Goal: Task Accomplishment & Management: Manage account settings

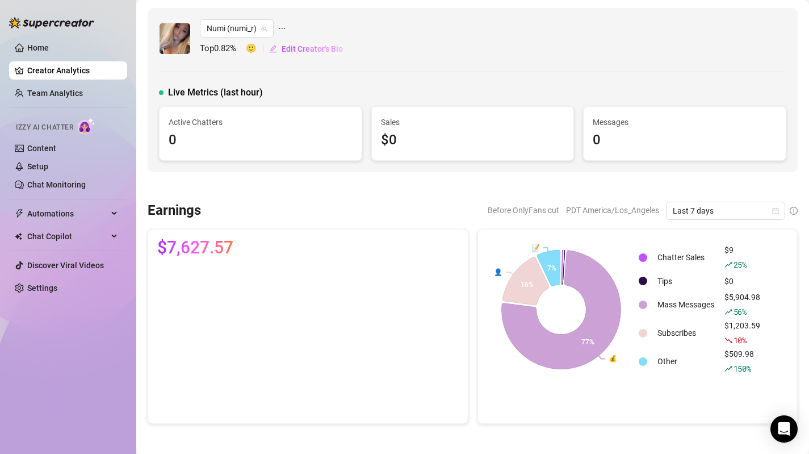
click at [85, 75] on link "Creator Analytics" at bounding box center [72, 70] width 91 height 18
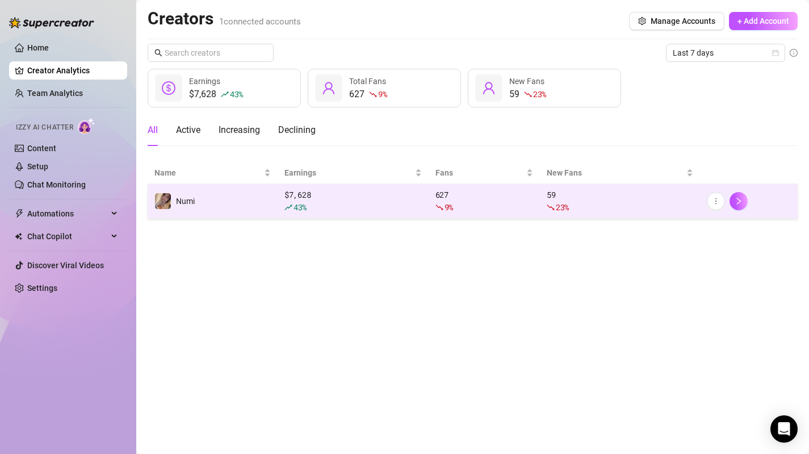
click at [179, 209] on td "Numi" at bounding box center [213, 201] width 130 height 35
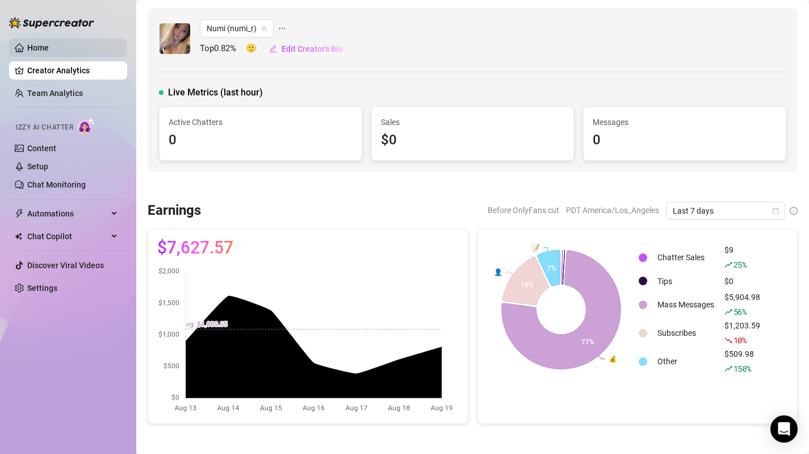
click at [48, 48] on link "Home" at bounding box center [38, 47] width 22 height 9
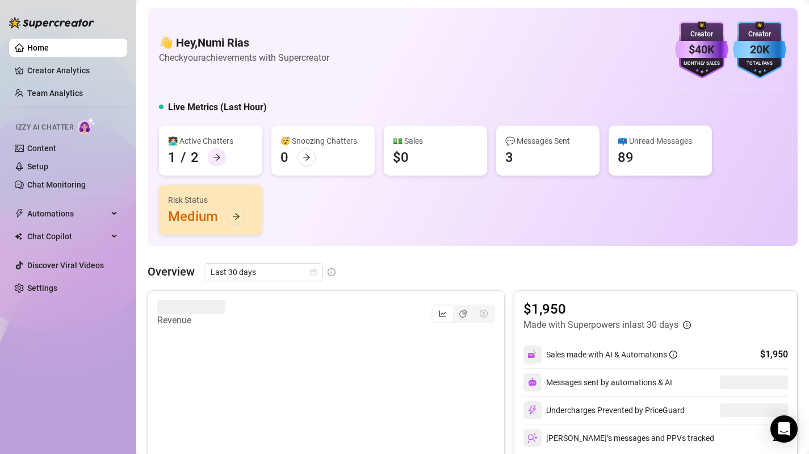
click at [213, 157] on icon "arrow-right" at bounding box center [217, 157] width 8 height 8
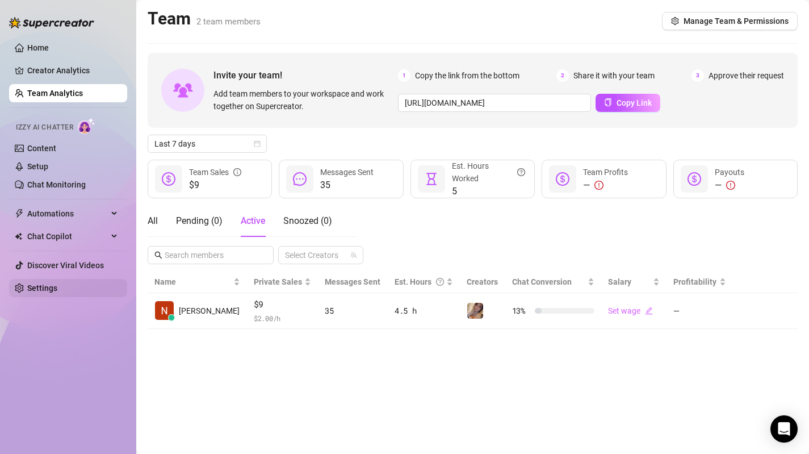
click at [57, 292] on link "Settings" at bounding box center [42, 287] width 30 height 9
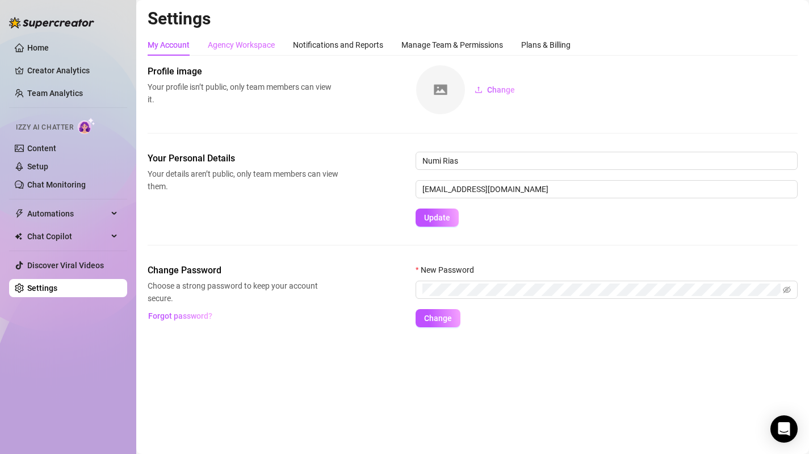
click at [251, 53] on div "Agency Workspace" at bounding box center [241, 45] width 67 height 22
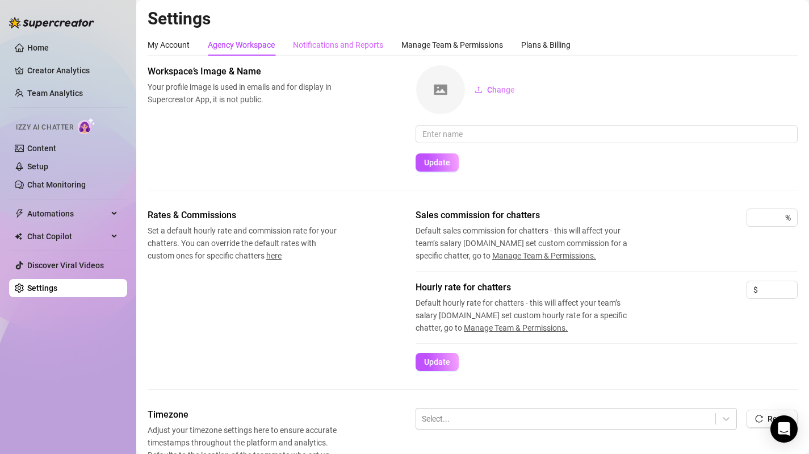
click at [332, 53] on div "Notifications and Reports" at bounding box center [338, 45] width 90 height 22
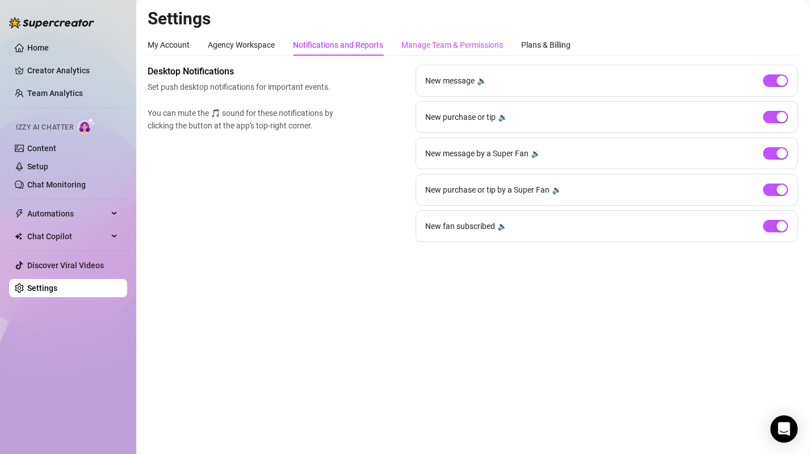
click at [433, 46] on div "Manage Team & Permissions" at bounding box center [452, 45] width 102 height 12
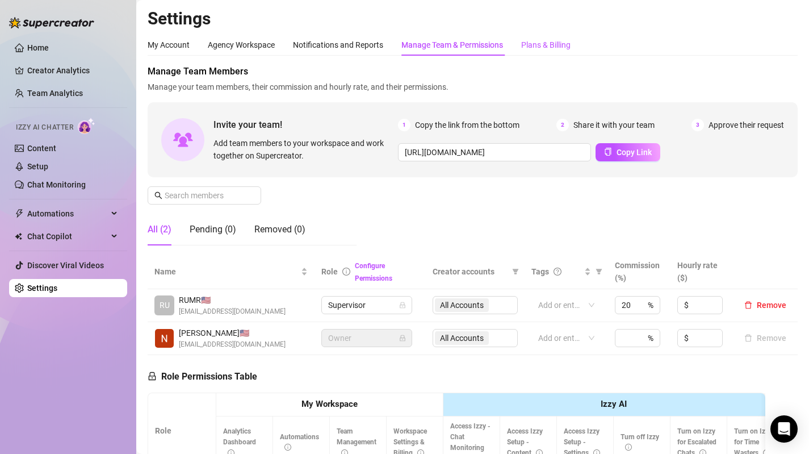
click at [526, 46] on div "Plans & Billing" at bounding box center [545, 45] width 49 height 12
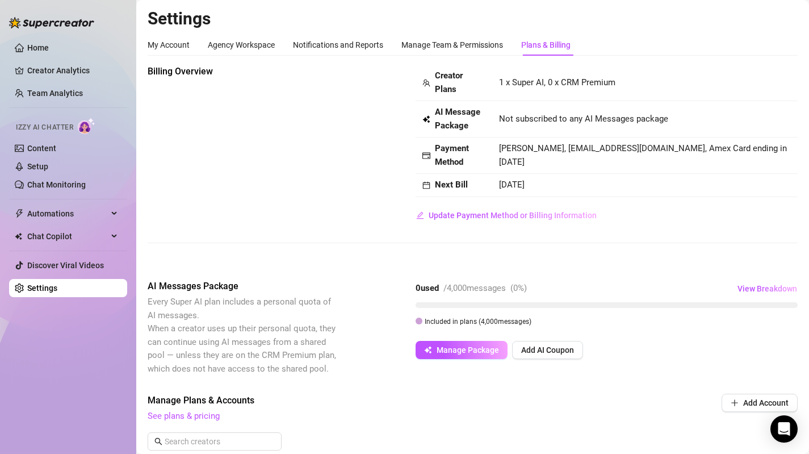
click at [328, 145] on div "Billing Overview Creator Plans 1 x Super AI, 0 x CRM Premium AI Message Package…" at bounding box center [473, 145] width 650 height 160
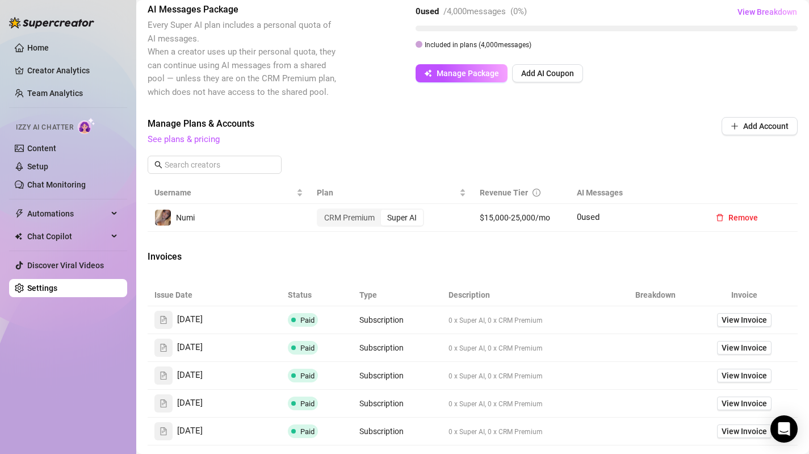
scroll to position [284, 0]
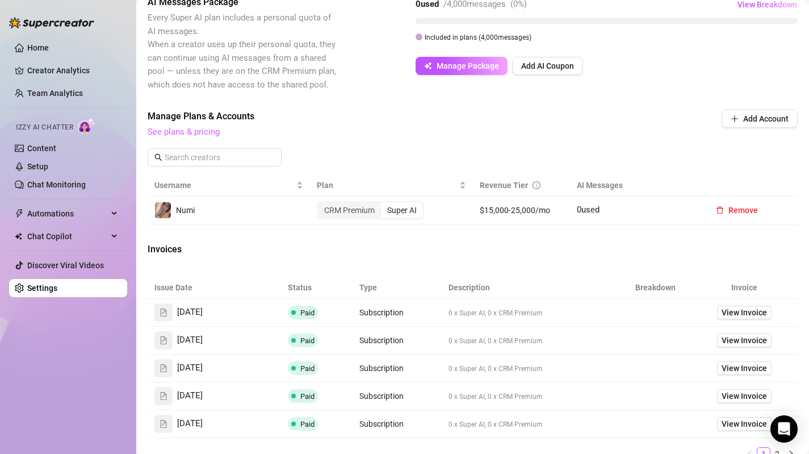
click at [192, 131] on link "See plans & pricing" at bounding box center [184, 132] width 72 height 10
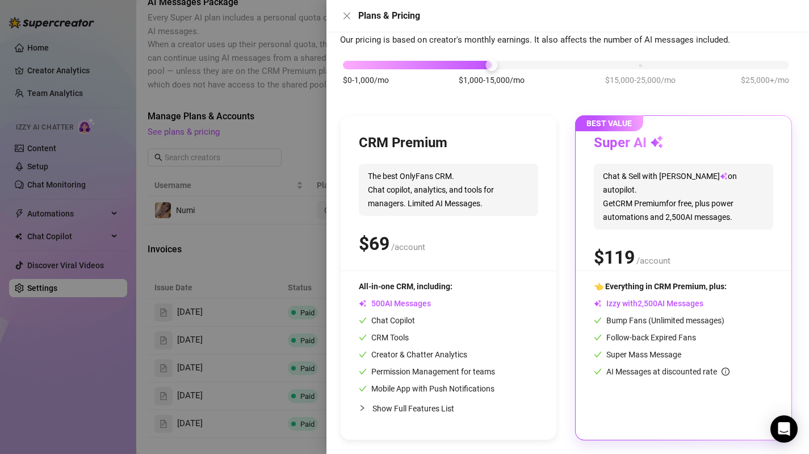
scroll to position [0, 0]
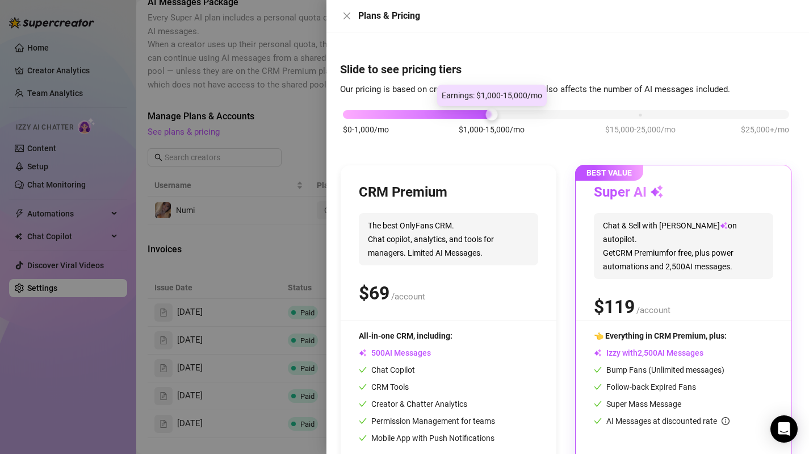
drag, startPoint x: 510, startPoint y: 113, endPoint x: 523, endPoint y: 118, distance: 14.6
click at [533, 118] on div at bounding box center [566, 114] width 446 height 9
drag, startPoint x: 487, startPoint y: 119, endPoint x: 476, endPoint y: 119, distance: 10.8
click at [476, 119] on div "$0-1,000/mo $1,000-15,000/mo $15,000-25,000/mo $25,000+/mo" at bounding box center [566, 128] width 452 height 64
click at [639, 115] on div "$0-1,000/mo $1,000-15,000/mo $15,000-25,000/mo $25,000+/mo" at bounding box center [566, 111] width 446 height 7
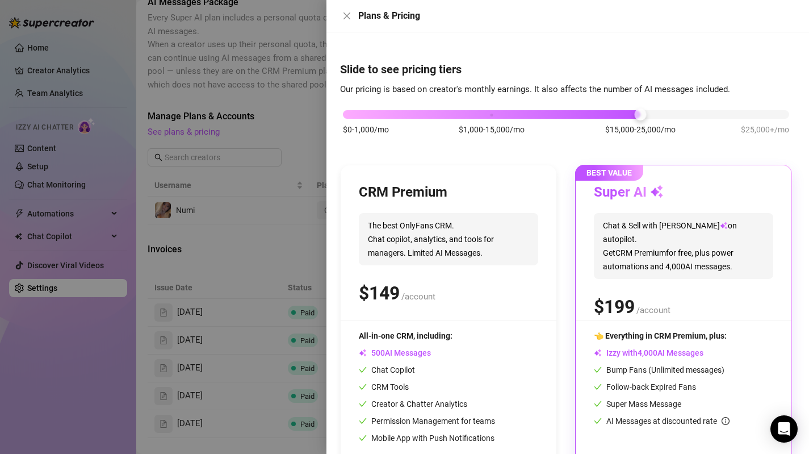
click at [490, 115] on div "$0-1,000/mo $1,000-15,000/mo $15,000-25,000/mo $25,000+/mo" at bounding box center [566, 111] width 446 height 7
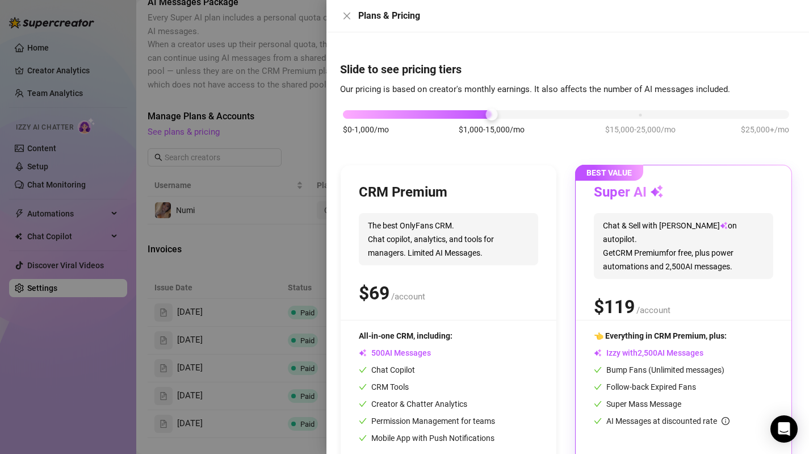
drag, startPoint x: 639, startPoint y: 119, endPoint x: 649, endPoint y: 120, distance: 9.7
click at [640, 119] on div "$0-1,000/mo $1,000-15,000/mo $15,000-25,000/mo $25,000+/mo" at bounding box center [566, 128] width 452 height 64
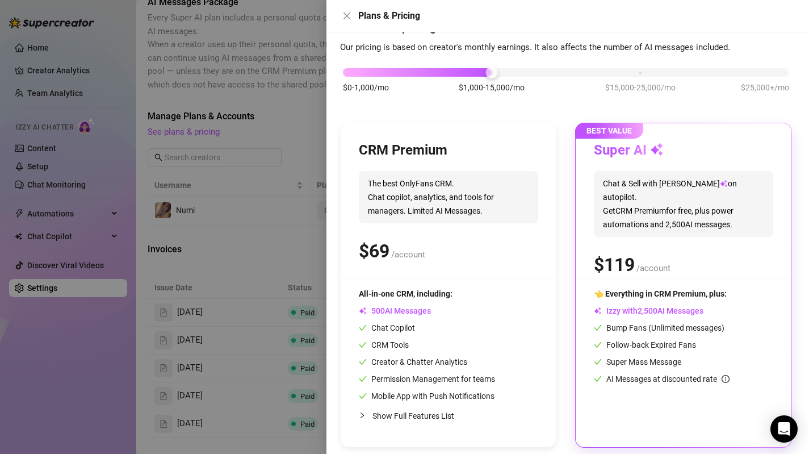
scroll to position [49, 0]
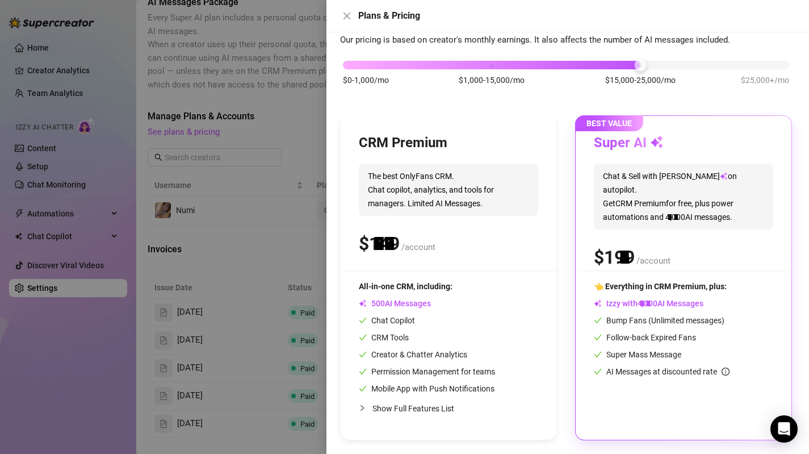
click at [633, 64] on div "$0-1,000/mo $1,000-15,000/mo $15,000-25,000/mo $25,000+/mo" at bounding box center [566, 61] width 446 height 7
click at [492, 65] on div "$0-1,000/mo $1,000-15,000/mo $15,000-25,000/mo $25,000+/mo" at bounding box center [566, 61] width 446 height 7
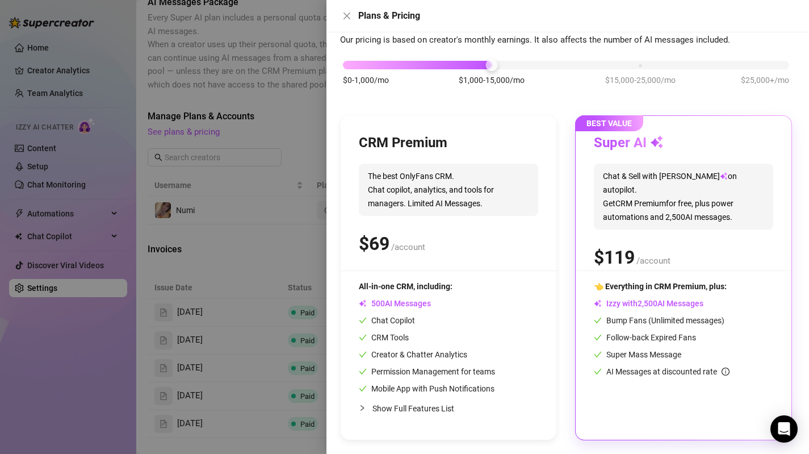
scroll to position [0, 0]
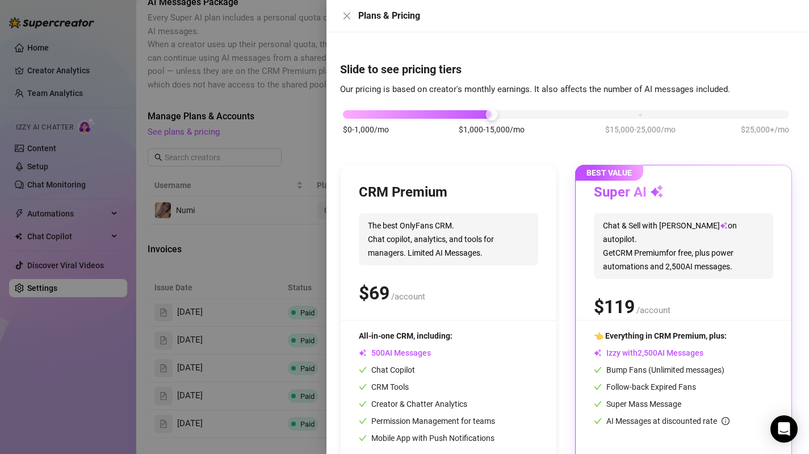
drag, startPoint x: 781, startPoint y: 120, endPoint x: 775, endPoint y: 116, distance: 6.9
click at [779, 120] on div "$0-1,000/mo $1,000-15,000/mo $15,000-25,000/mo $25,000+/mo" at bounding box center [566, 128] width 452 height 64
click at [767, 111] on div "$0-1,000/mo $1,000-15,000/mo $15,000-25,000/mo $25,000+/mo" at bounding box center [566, 111] width 446 height 7
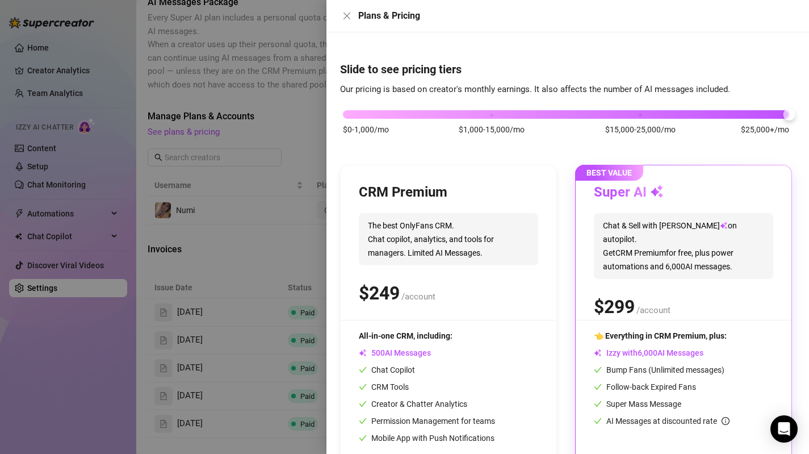
click at [648, 114] on div "$0-1,000/mo $1,000-15,000/mo $15,000-25,000/mo $25,000+/mo" at bounding box center [566, 111] width 446 height 7
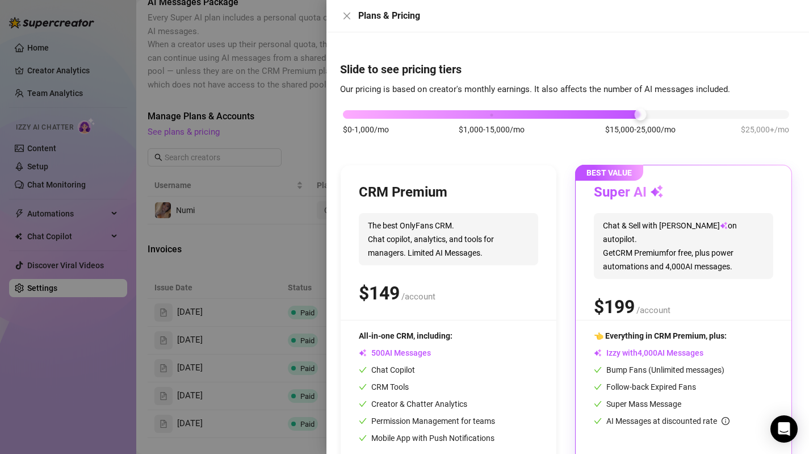
click at [499, 111] on div "$0-1,000/mo $1,000-15,000/mo $15,000-25,000/mo $25,000+/mo" at bounding box center [566, 111] width 446 height 7
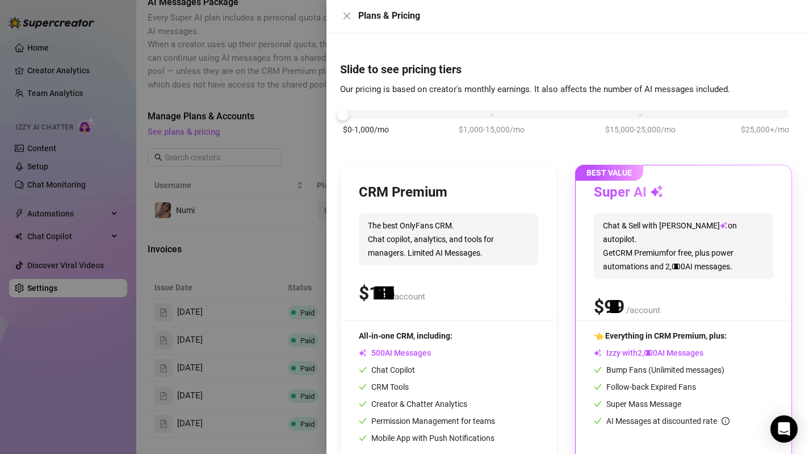
click at [375, 112] on div "$0-1,000/mo $1,000-15,000/mo $15,000-25,000/mo $25,000+/mo" at bounding box center [566, 111] width 446 height 7
click at [350, 17] on icon "close" at bounding box center [346, 15] width 9 height 9
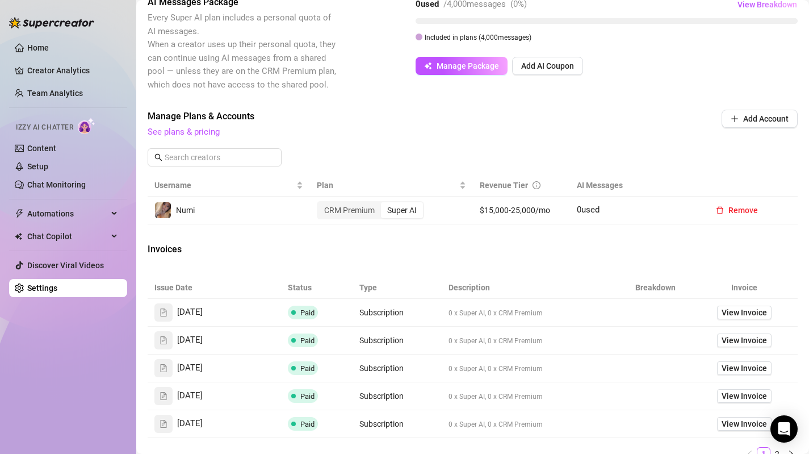
click at [425, 85] on div "AI Messages Package Every Super AI plan includes a personal quota of AI message…" at bounding box center [473, 43] width 650 height 96
click at [451, 57] on button "Manage Package" at bounding box center [462, 66] width 92 height 18
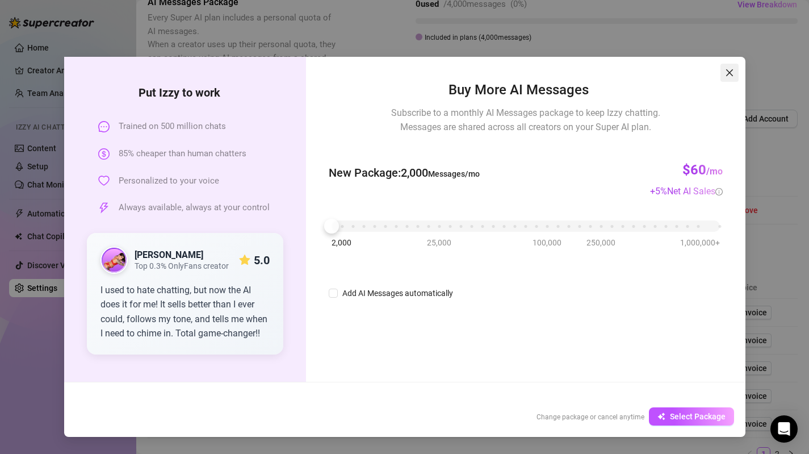
click at [730, 74] on icon "close" at bounding box center [729, 72] width 9 height 9
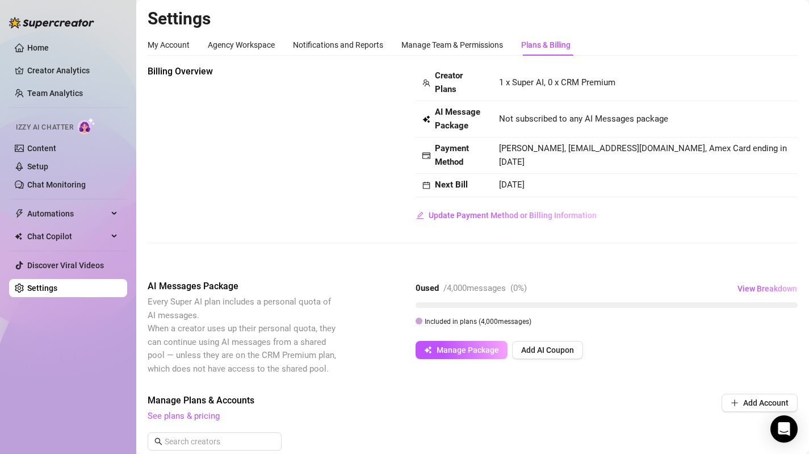
click at [73, 81] on ul "Home Creator Analytics Team Analytics Izzy AI Chatter Content Setup Chat Monito…" at bounding box center [68, 167] width 118 height 267
click at [76, 75] on link "Creator Analytics" at bounding box center [72, 70] width 91 height 18
